Goal: Communication & Community: Answer question/provide support

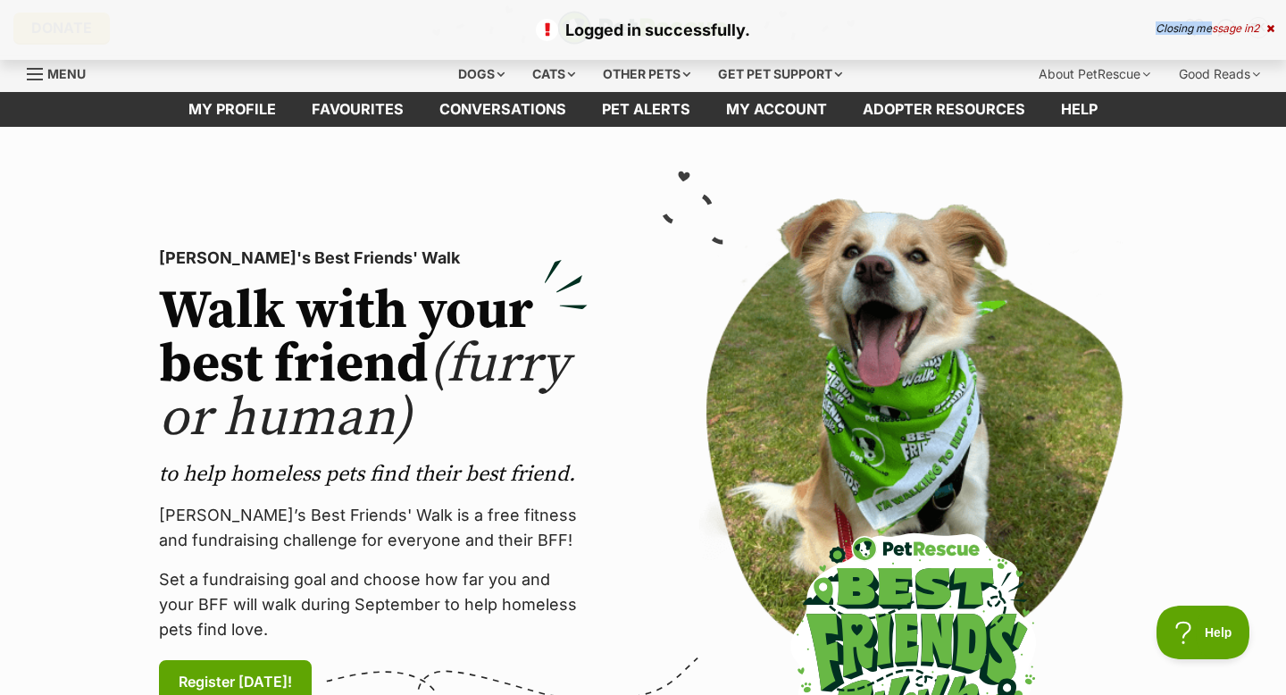
drag, startPoint x: 1200, startPoint y: 29, endPoint x: 1153, endPoint y: 45, distance: 49.7
click at [1155, 46] on div "Logged in successfully. Closing message in 2" at bounding box center [643, 30] width 1286 height 60
click at [1276, 33] on div "Logged in successfully. Closing message in 1" at bounding box center [643, 30] width 1286 height 60
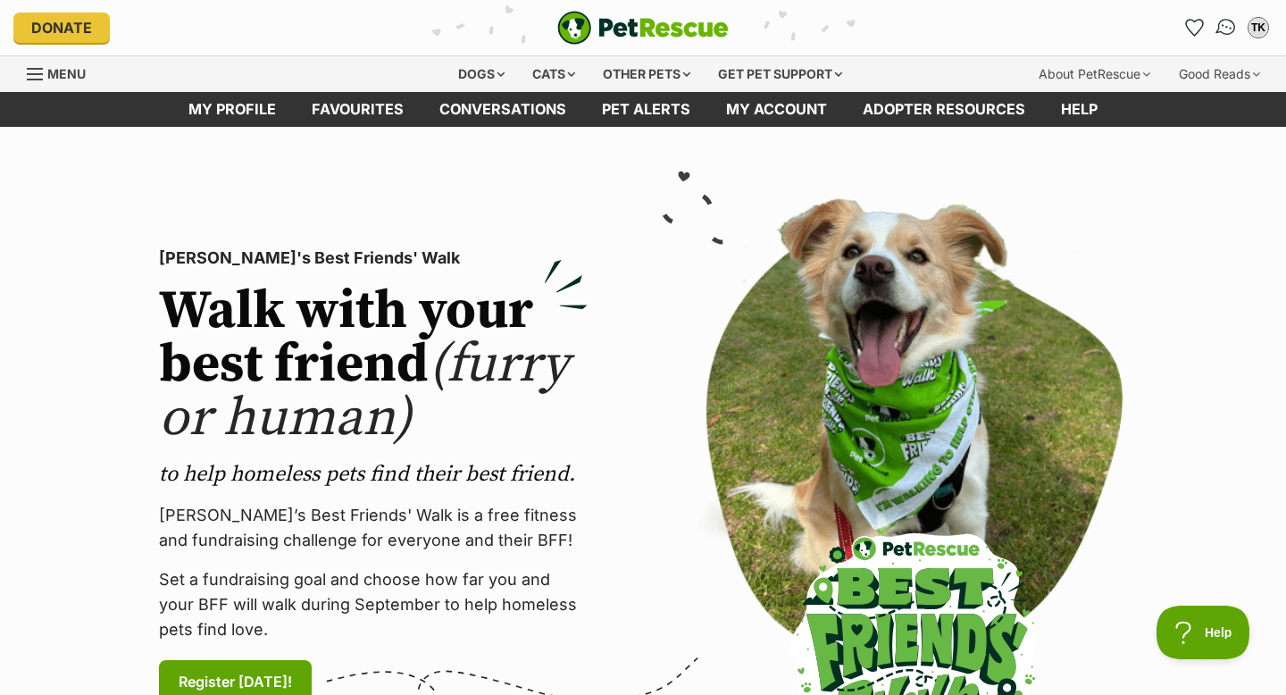
click at [1227, 29] on img "Conversations" at bounding box center [1227, 27] width 24 height 23
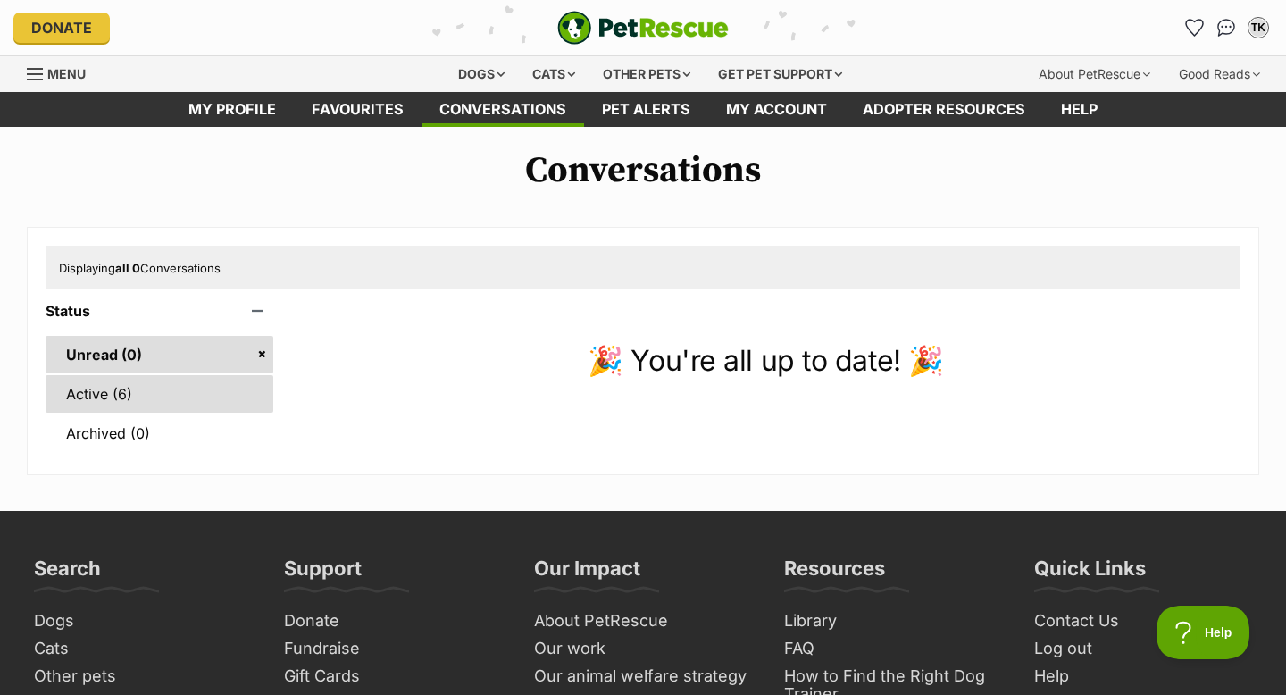
click at [152, 388] on link "Active (6)" at bounding box center [160, 394] width 228 height 38
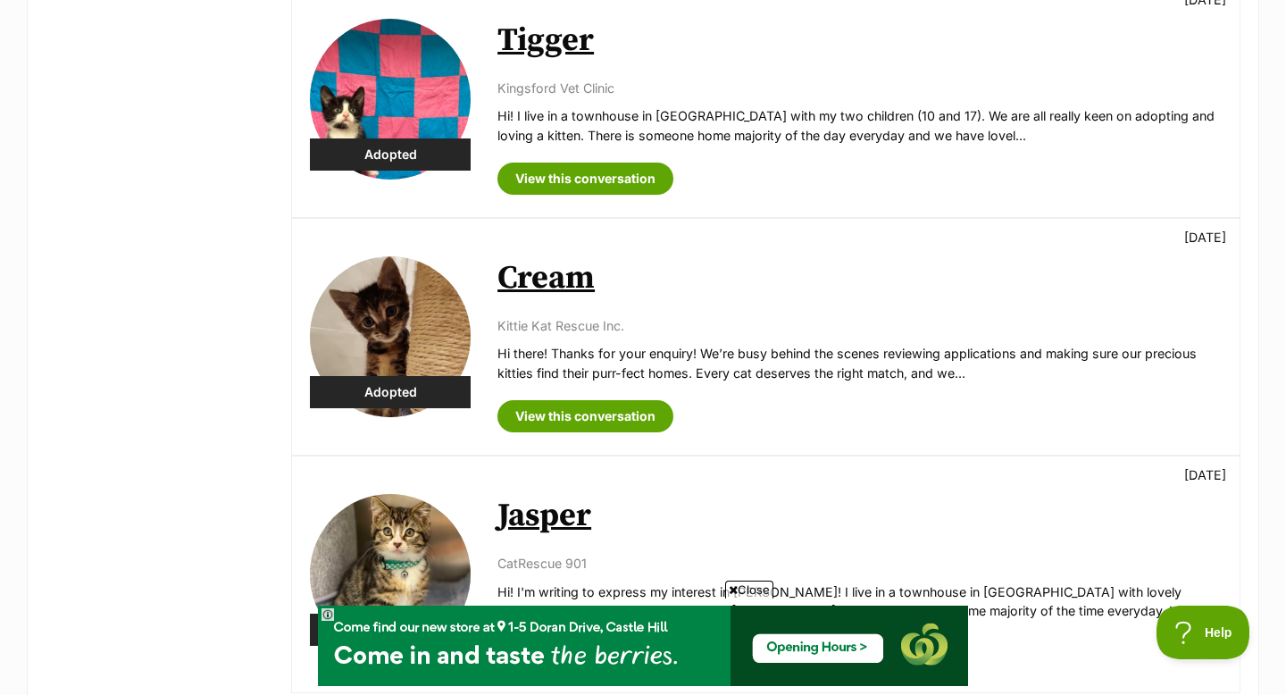
scroll to position [791, 0]
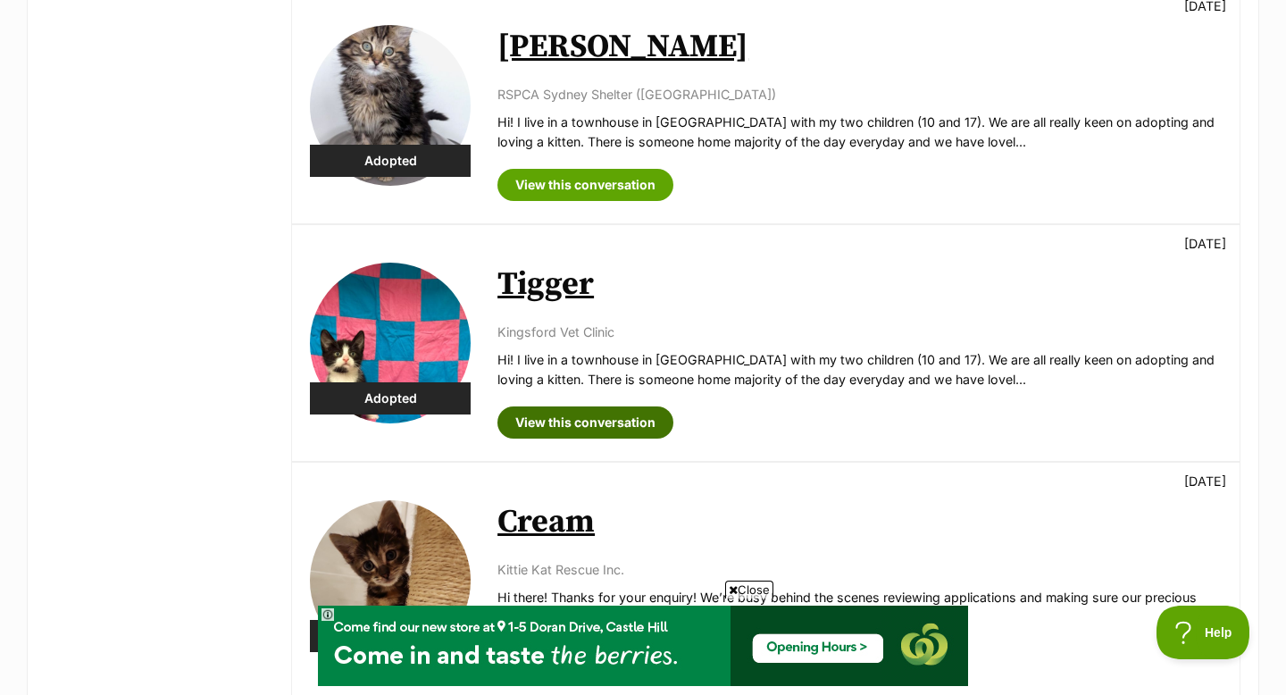
click at [592, 424] on link "View this conversation" at bounding box center [585, 422] width 176 height 32
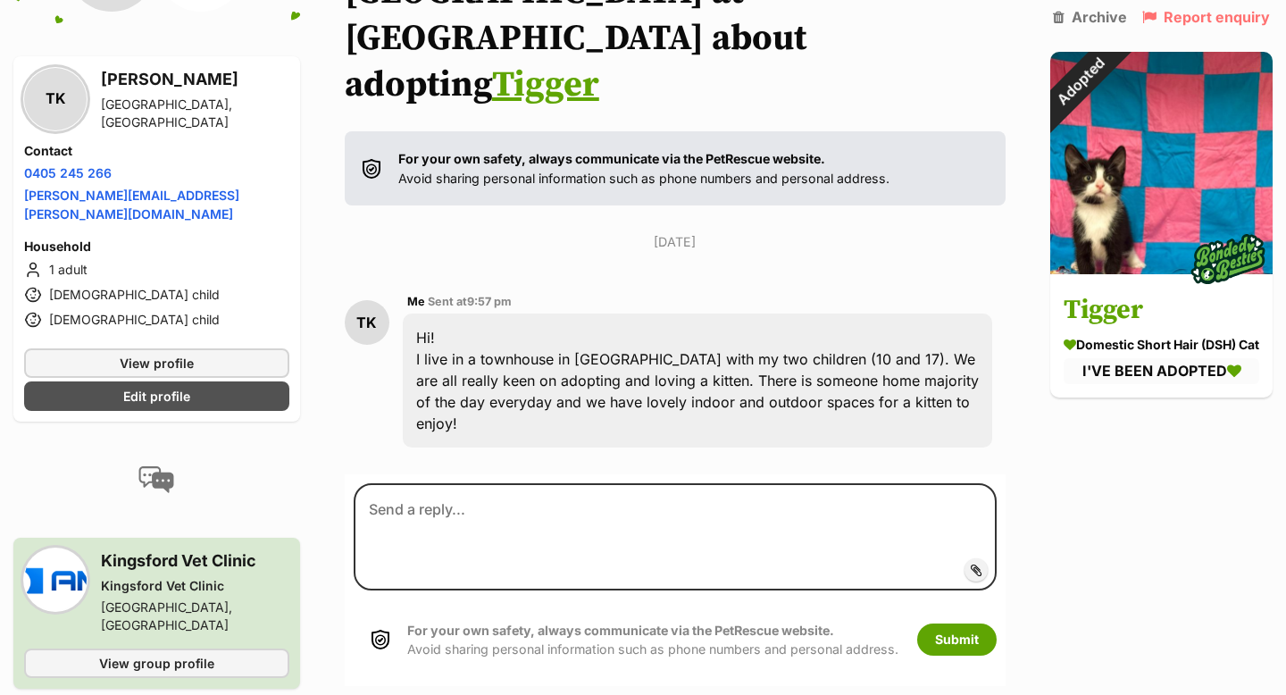
scroll to position [235, 0]
